Goal: Transaction & Acquisition: Purchase product/service

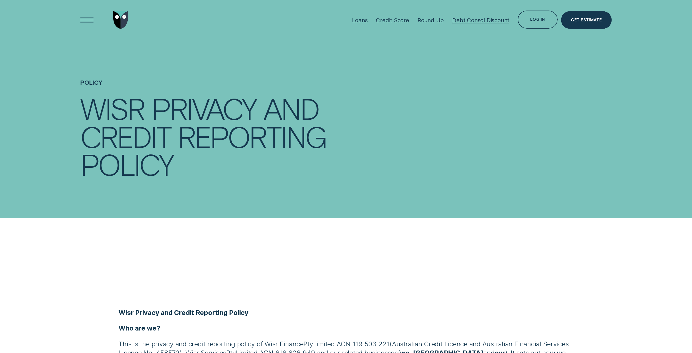
click at [472, 22] on div "Debt Consol Discount" at bounding box center [480, 20] width 57 height 7
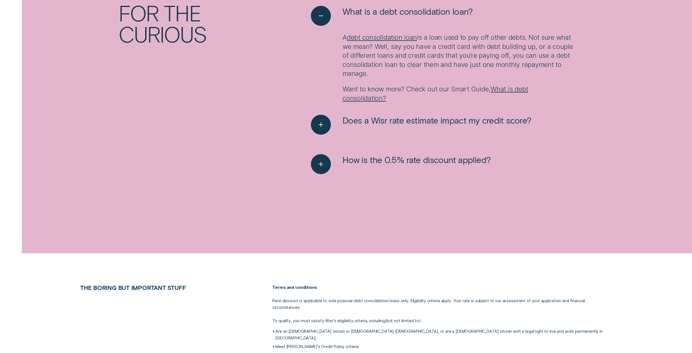
scroll to position [992, 0]
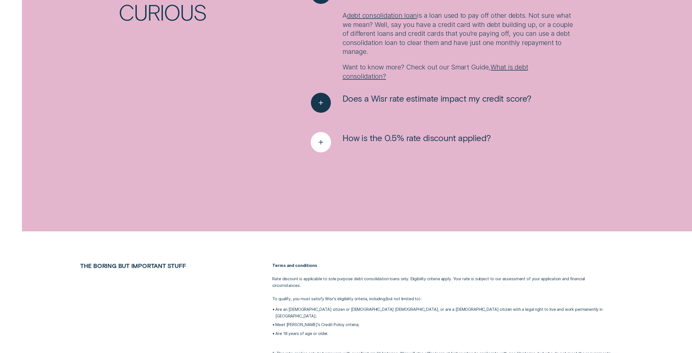
click at [321, 143] on icon "See more" at bounding box center [321, 142] width 10 height 9
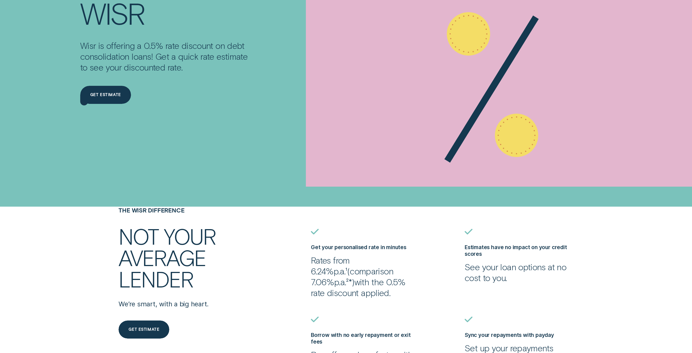
scroll to position [0, 0]
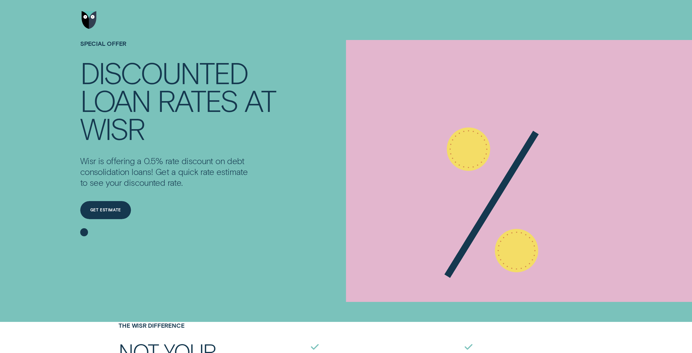
click at [94, 18] on img "Go to home page" at bounding box center [89, 20] width 15 height 18
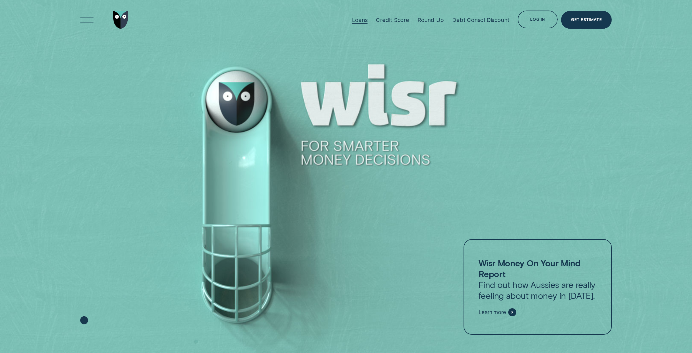
click at [367, 21] on div "Loans" at bounding box center [360, 19] width 16 height 7
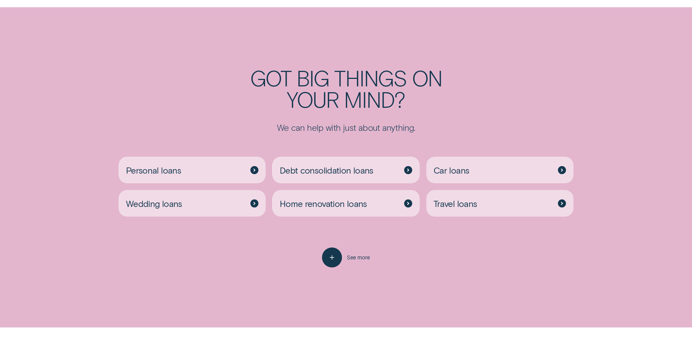
scroll to position [1649, 0]
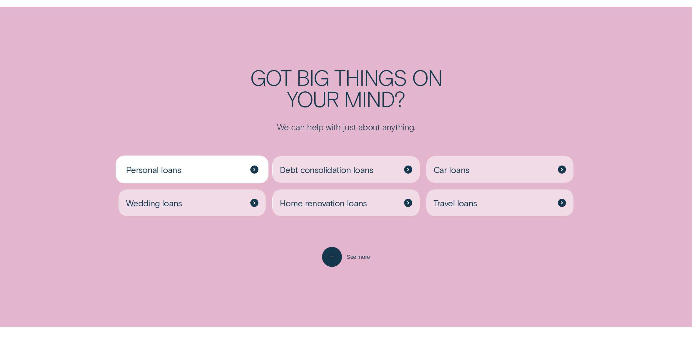
click at [257, 170] on div at bounding box center [254, 169] width 8 height 8
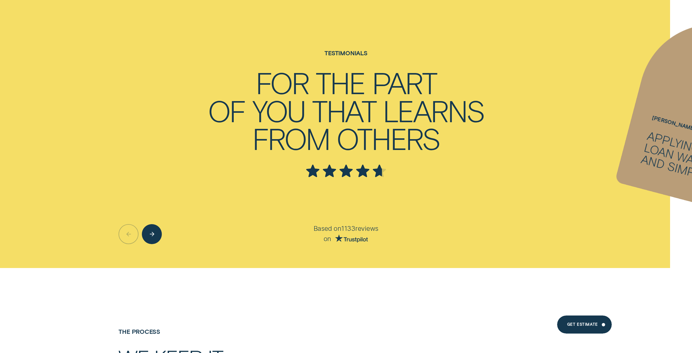
scroll to position [2444, 0]
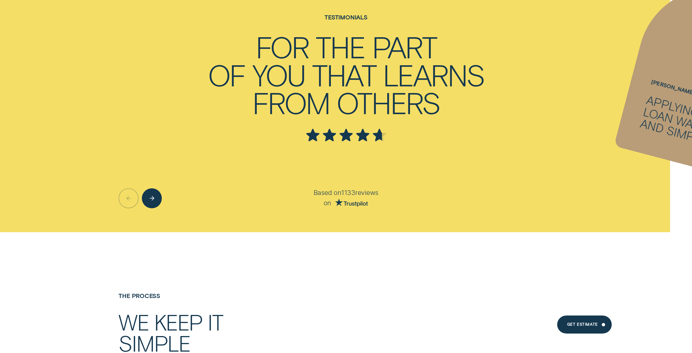
scroll to position [1649, 0]
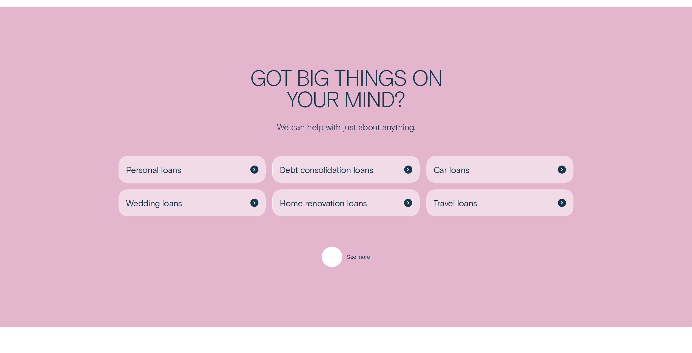
click at [340, 259] on div "button" at bounding box center [332, 256] width 20 height 20
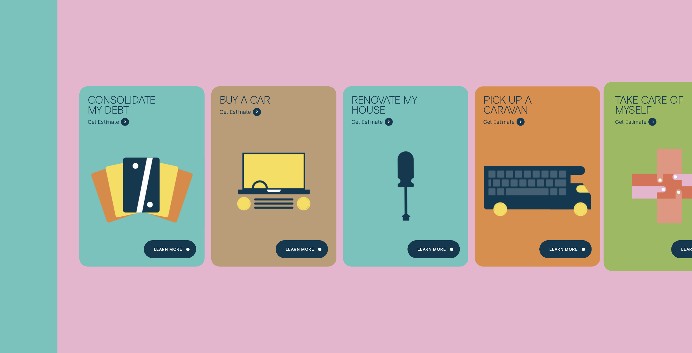
scroll to position [0, 0]
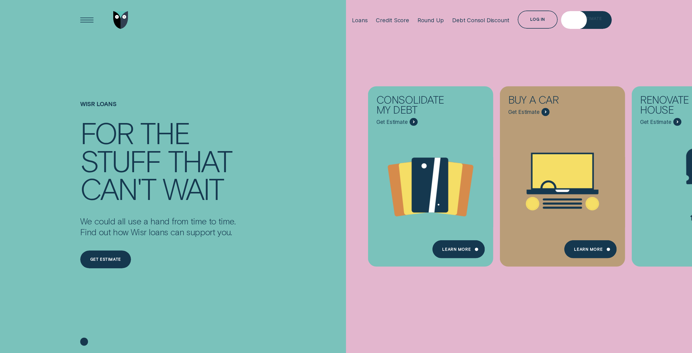
click at [594, 17] on div "Get Estimate" at bounding box center [586, 20] width 51 height 18
